Goal: Task Accomplishment & Management: Manage account settings

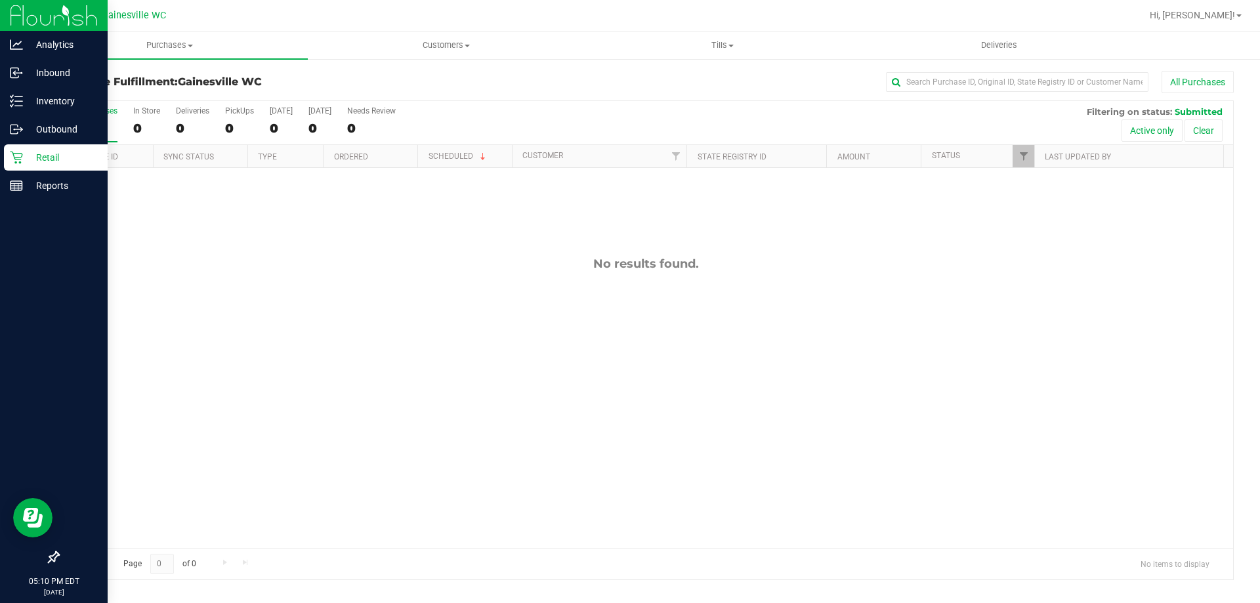
click at [36, 154] on p "Retail" at bounding box center [62, 158] width 79 height 16
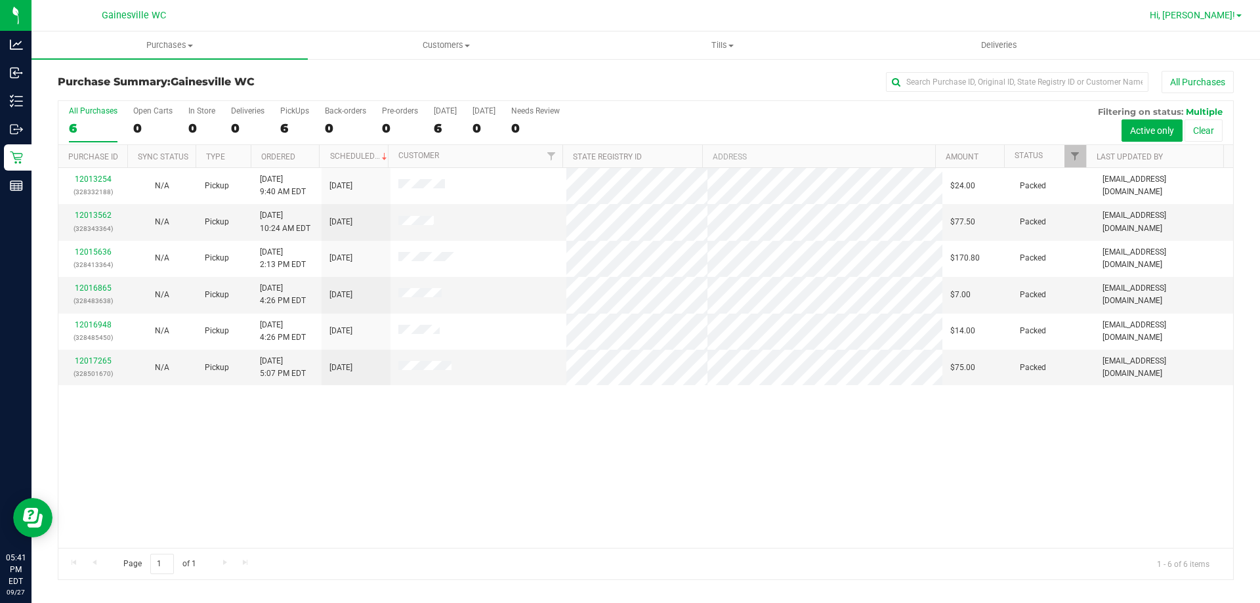
click at [1228, 16] on span "Hi, [PERSON_NAME]!" at bounding box center [1192, 15] width 85 height 11
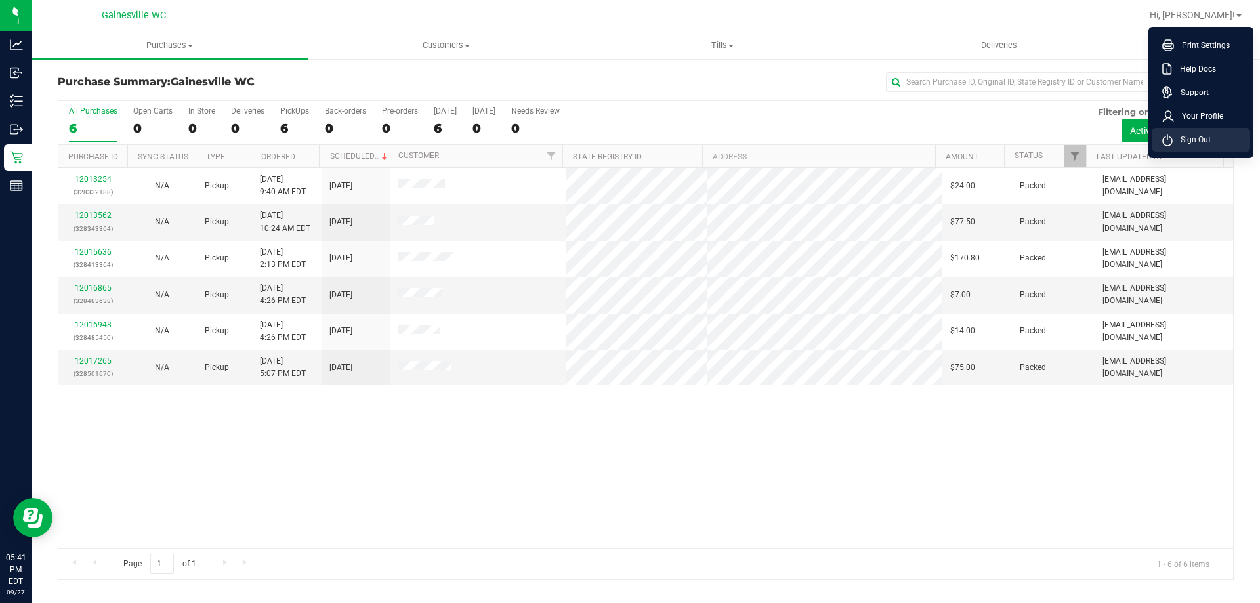
click at [1191, 140] on span "Sign Out" at bounding box center [1192, 139] width 38 height 13
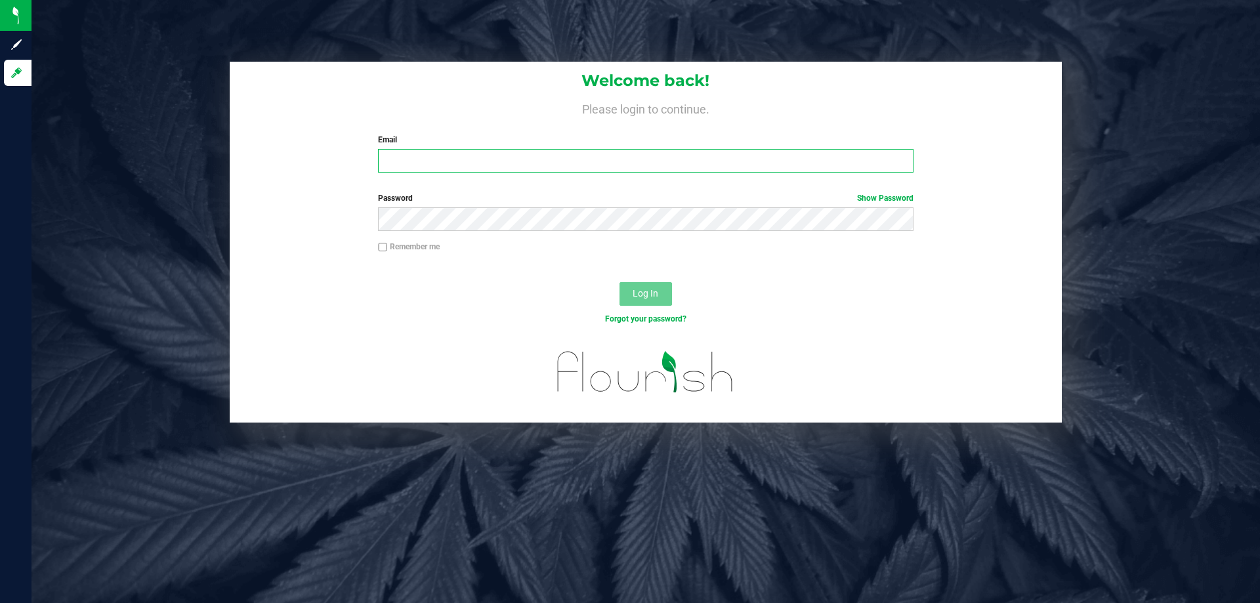
click at [398, 163] on input "Email" at bounding box center [645, 161] width 535 height 24
type input "[EMAIL_ADDRESS][DOMAIN_NAME]"
click at [620, 282] on button "Log In" at bounding box center [646, 294] width 53 height 24
